Goal: Task Accomplishment & Management: Use online tool/utility

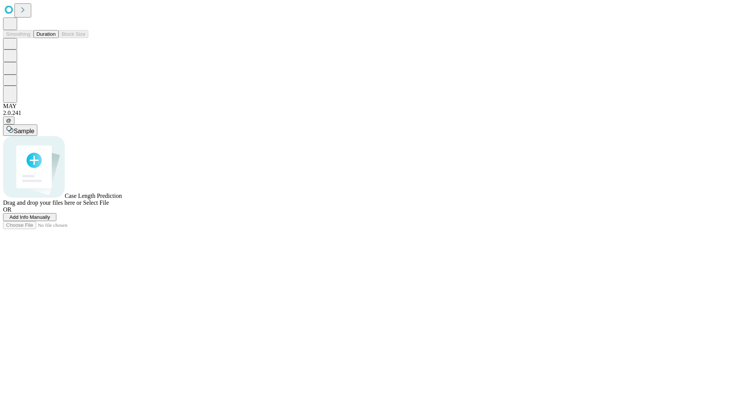
click at [56, 38] on button "Duration" at bounding box center [46, 34] width 25 height 8
click at [50, 220] on span "Add Info Manually" at bounding box center [30, 217] width 41 height 6
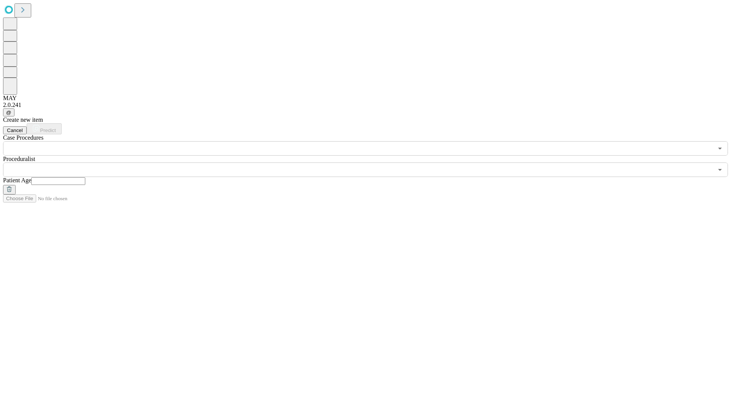
click at [85, 177] on input "text" at bounding box center [58, 181] width 54 height 8
type input "**"
click at [371, 163] on input "text" at bounding box center [358, 170] width 710 height 14
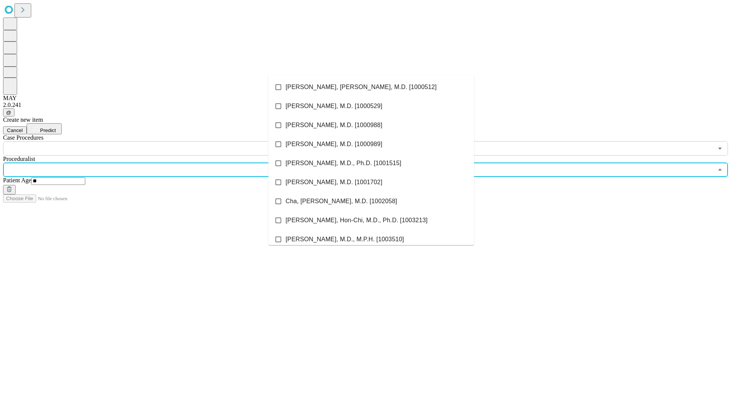
click at [371, 87] on li "[PERSON_NAME], [PERSON_NAME], M.D. [1000512]" at bounding box center [372, 87] width 206 height 19
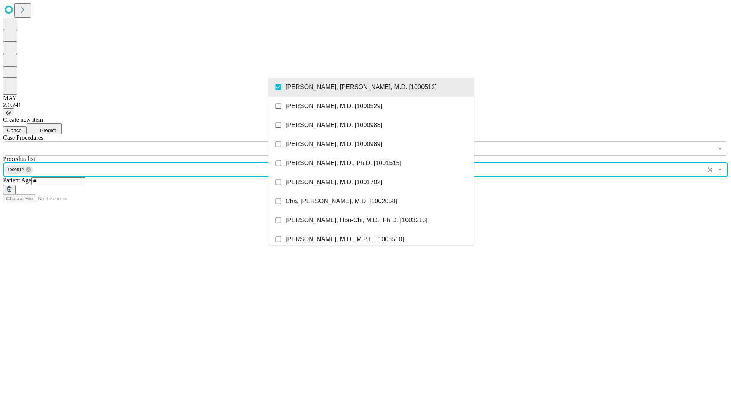
click at [160, 141] on input "text" at bounding box center [358, 148] width 710 height 14
